Goal: Communication & Community: Answer question/provide support

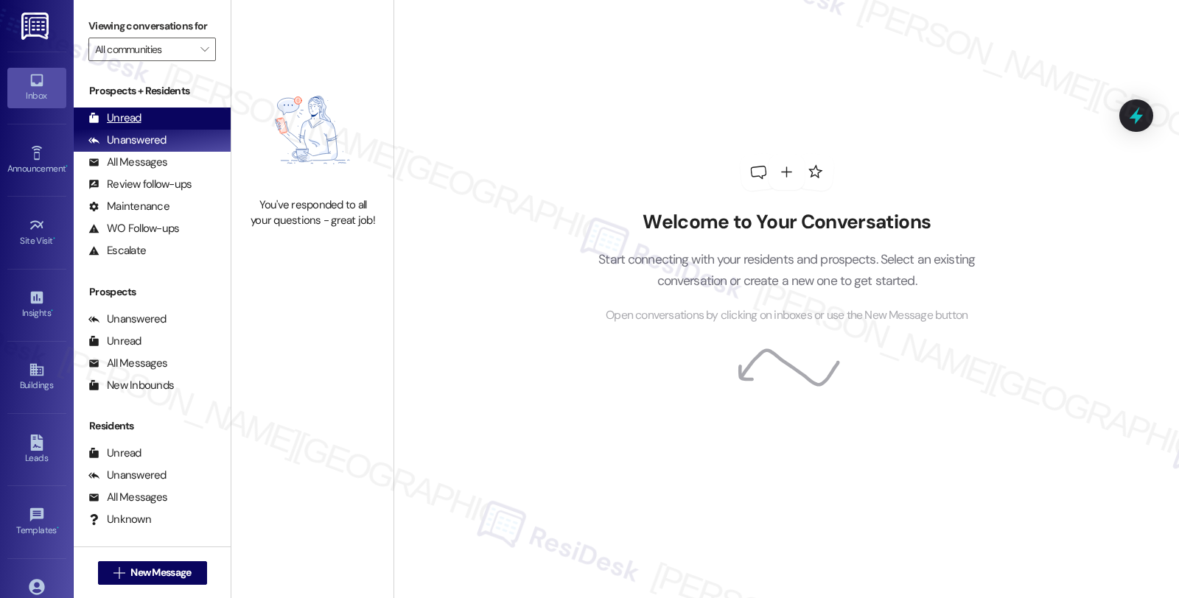
click at [134, 126] on div "Unread" at bounding box center [114, 118] width 53 height 15
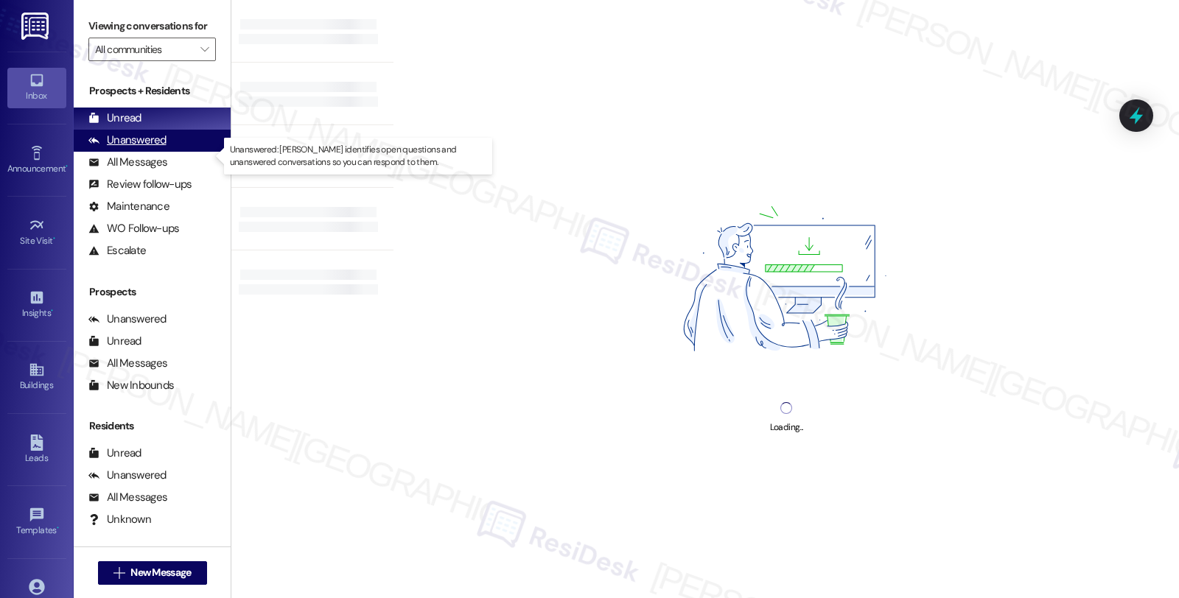
click at [137, 148] on div "Unanswered" at bounding box center [127, 140] width 78 height 15
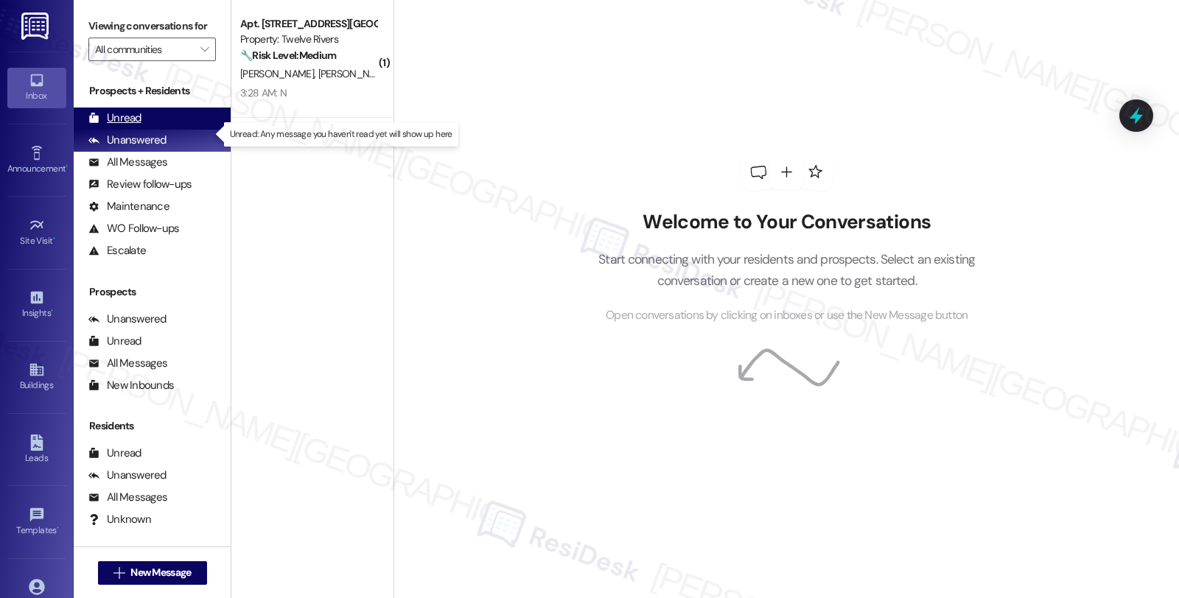
click at [137, 126] on div "Unread" at bounding box center [114, 118] width 53 height 15
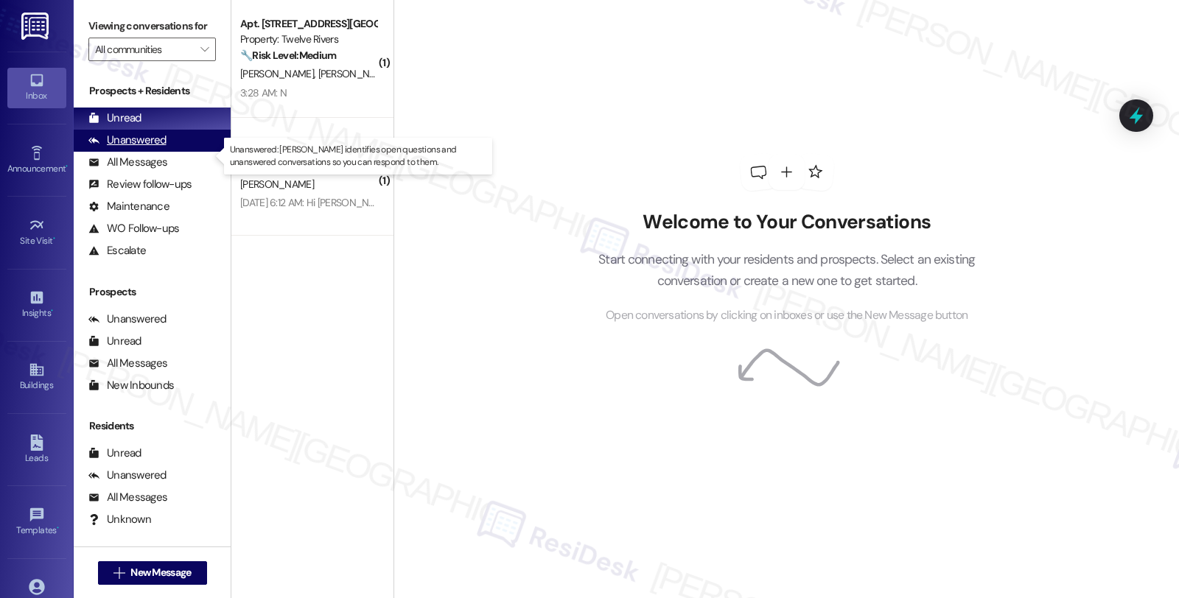
click at [149, 148] on div "Unanswered" at bounding box center [127, 140] width 78 height 15
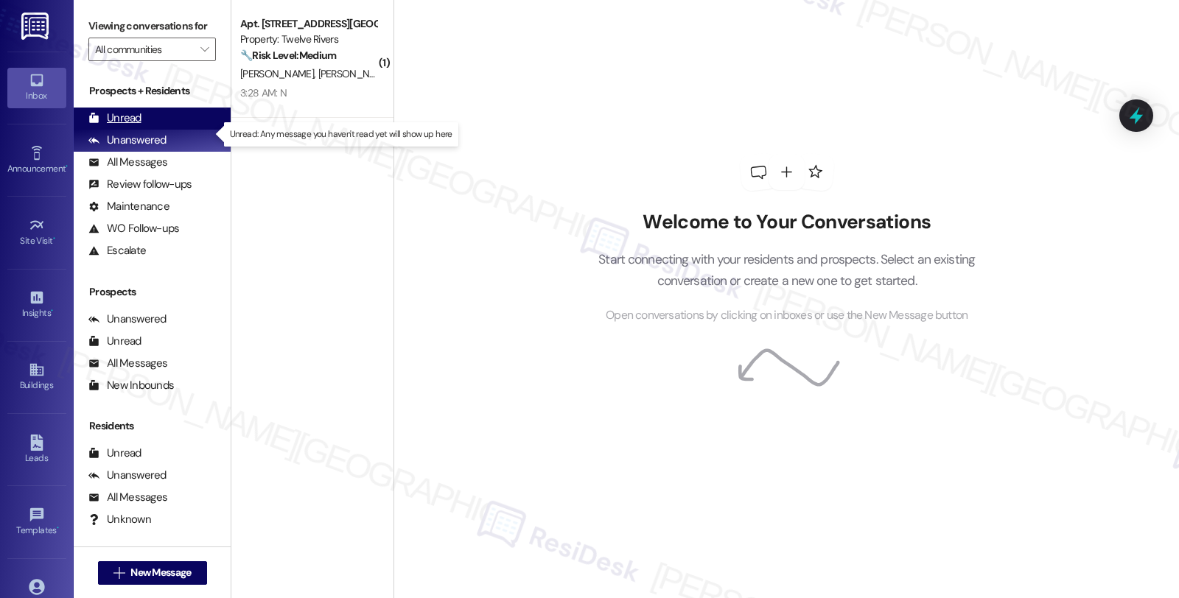
click at [138, 126] on div "Unread" at bounding box center [114, 118] width 53 height 15
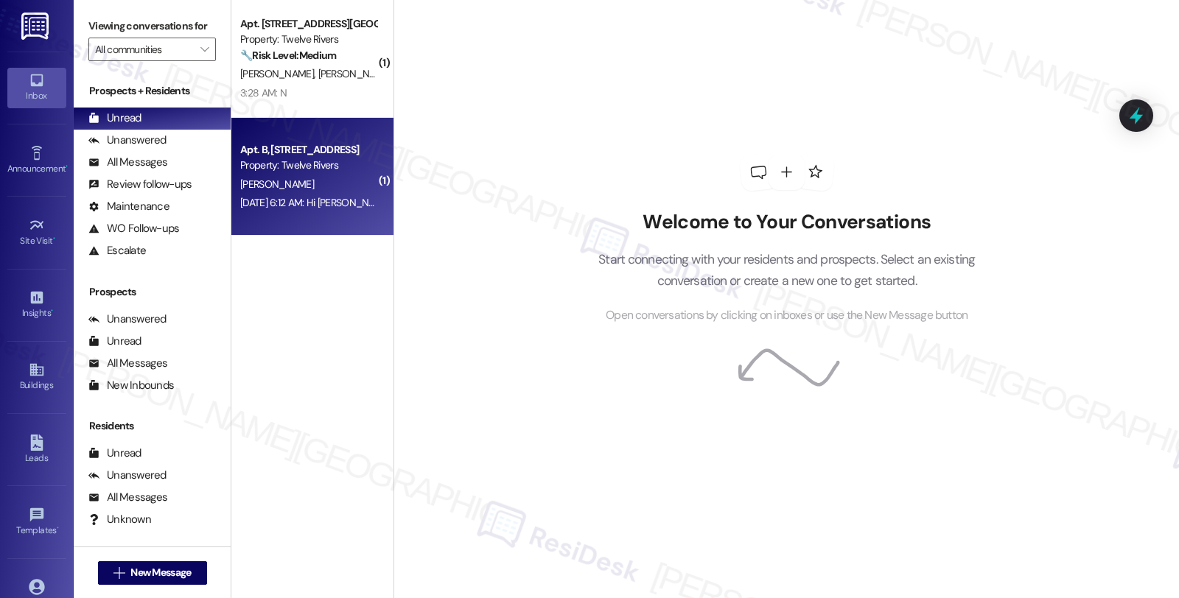
click at [354, 209] on div "[DATE] 6:12 AM: Hi [PERSON_NAME], one of our team members will be reaching out …" at bounding box center [308, 203] width 139 height 18
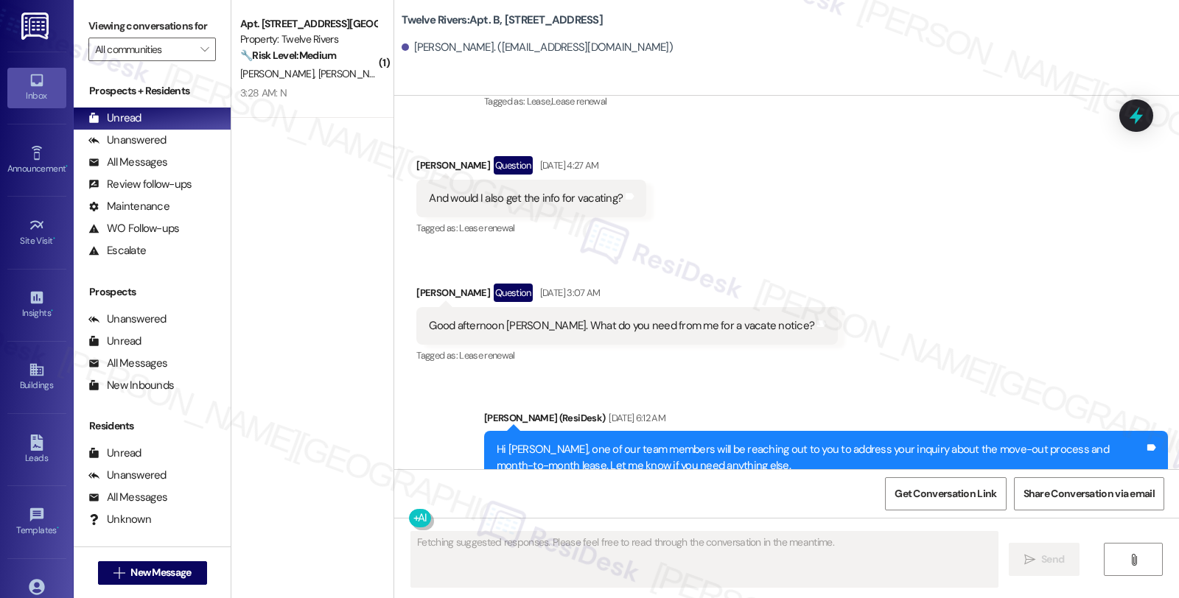
scroll to position [1899, 0]
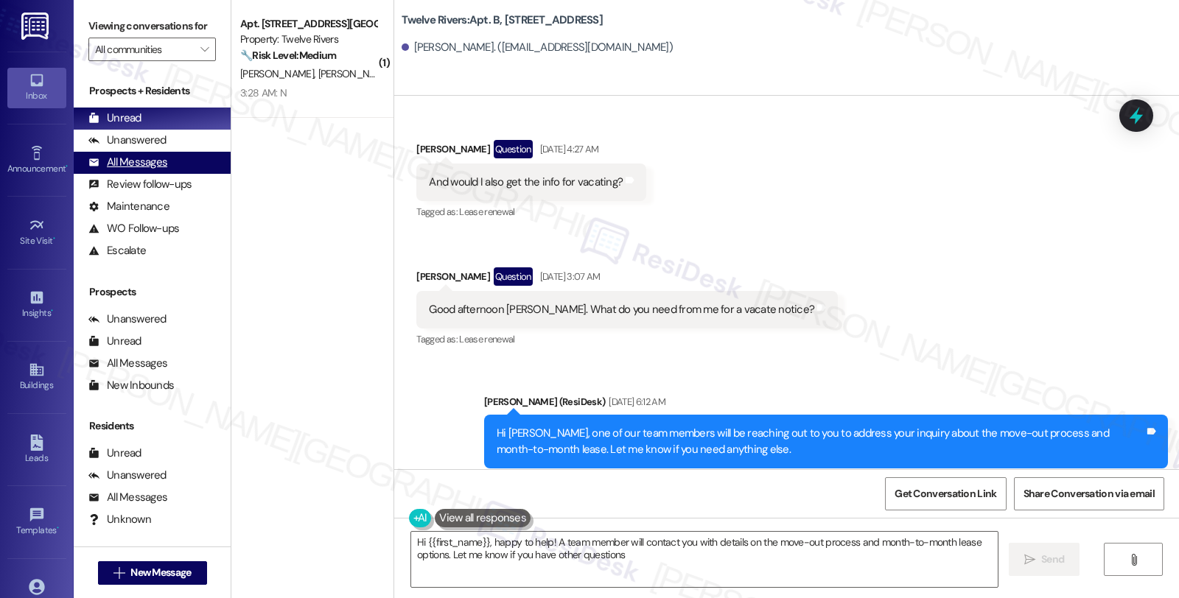
type textarea "Hi {{first_name}}, happy to help! A team member will contact you with details o…"
click at [1000, 301] on div "Received via SMS [PERSON_NAME] Question [DATE] 4:27 AM And would I also get the…" at bounding box center [786, 234] width 785 height 255
